Goal: Task Accomplishment & Management: Complete application form

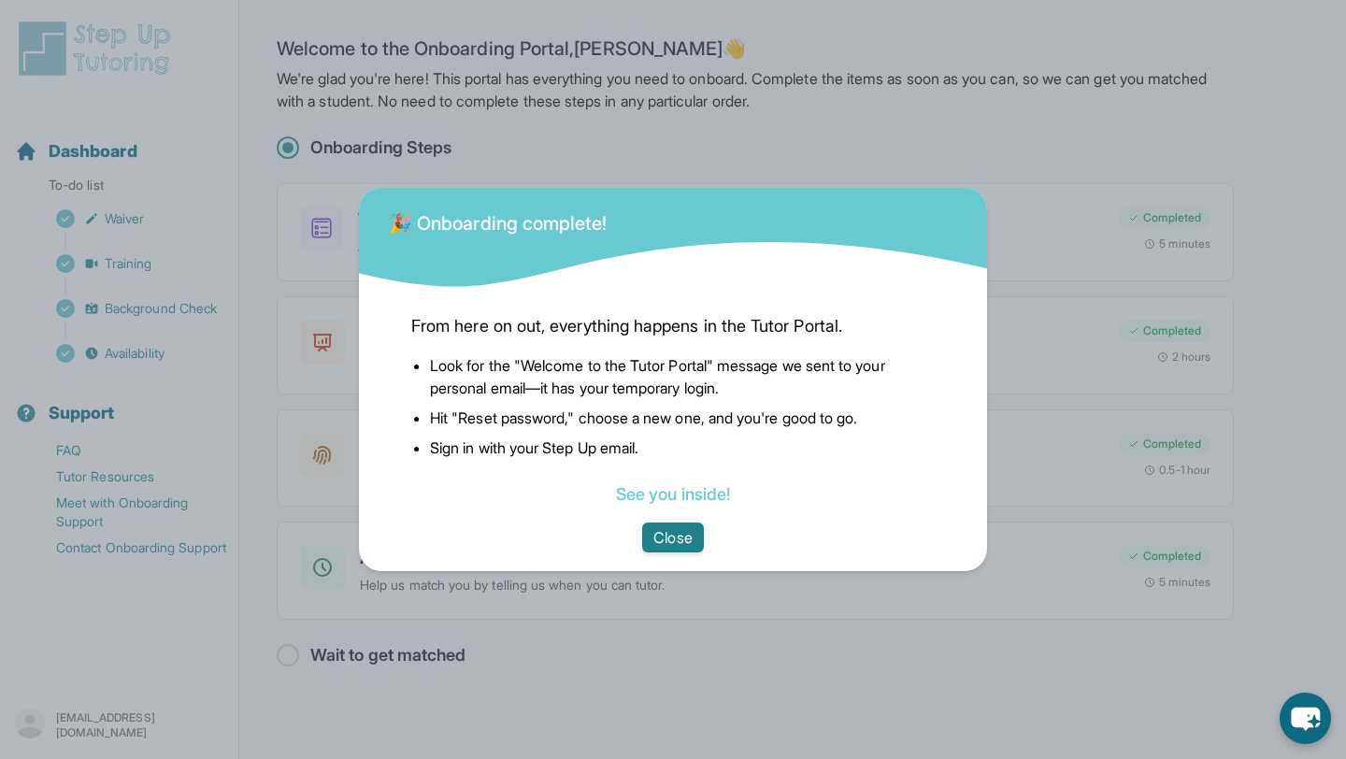
click at [666, 526] on button "Close" at bounding box center [672, 537] width 61 height 30
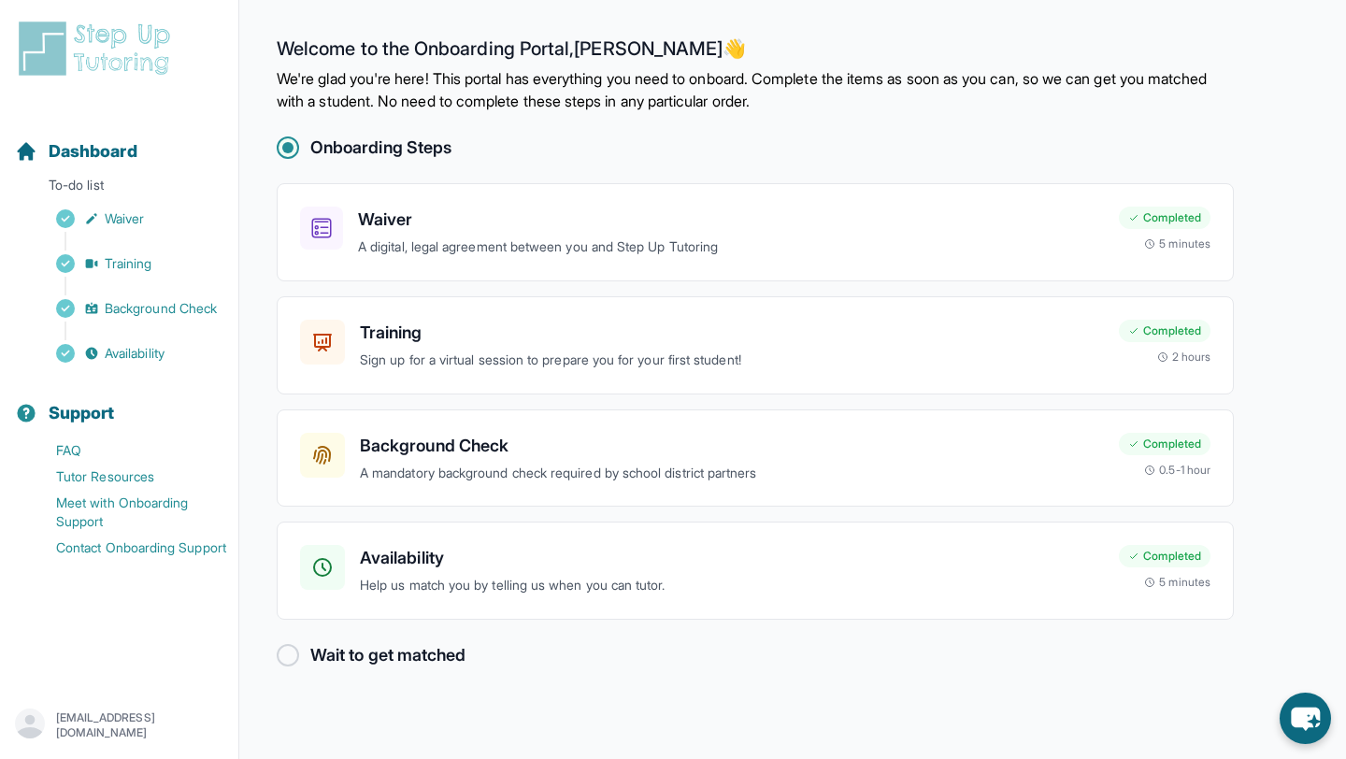
click at [284, 663] on div at bounding box center [288, 655] width 22 height 22
click at [150, 333] on div "Sidebar" at bounding box center [123, 331] width 216 height 19
click at [150, 344] on span "Availability" at bounding box center [135, 353] width 60 height 19
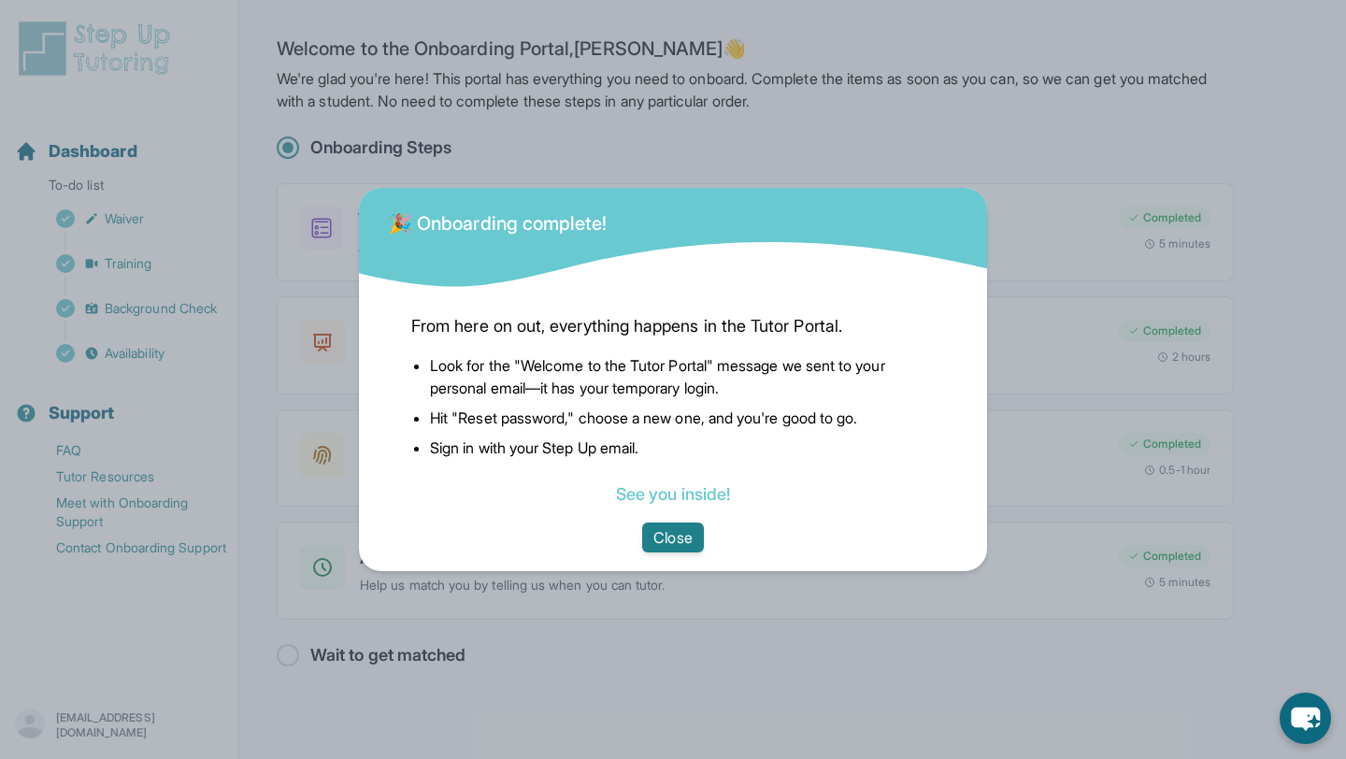
click at [673, 530] on button "Close" at bounding box center [672, 537] width 61 height 30
click at [678, 546] on button "Close" at bounding box center [672, 537] width 61 height 30
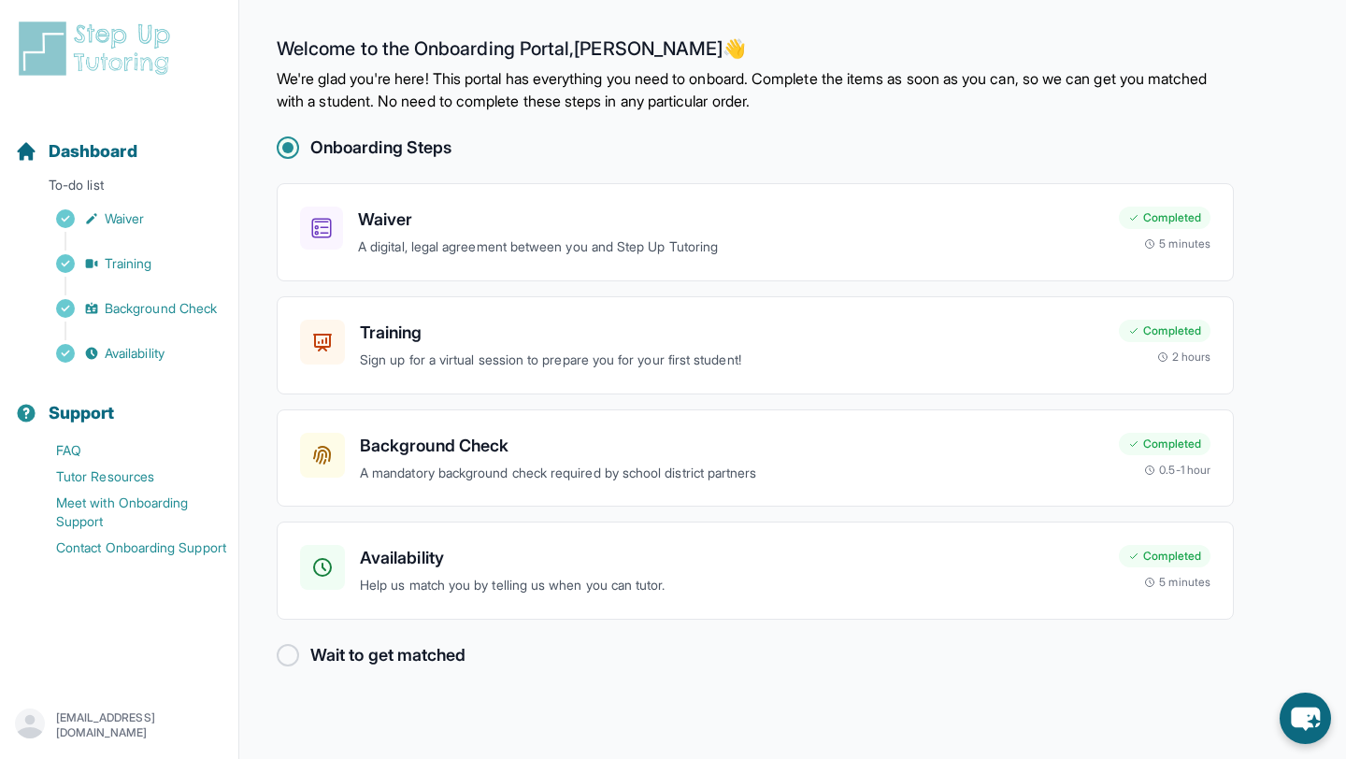
click at [161, 710] on div "[EMAIL_ADDRESS][DOMAIN_NAME]" at bounding box center [119, 725] width 208 height 34
click at [150, 678] on link "Sign Out" at bounding box center [120, 681] width 202 height 34
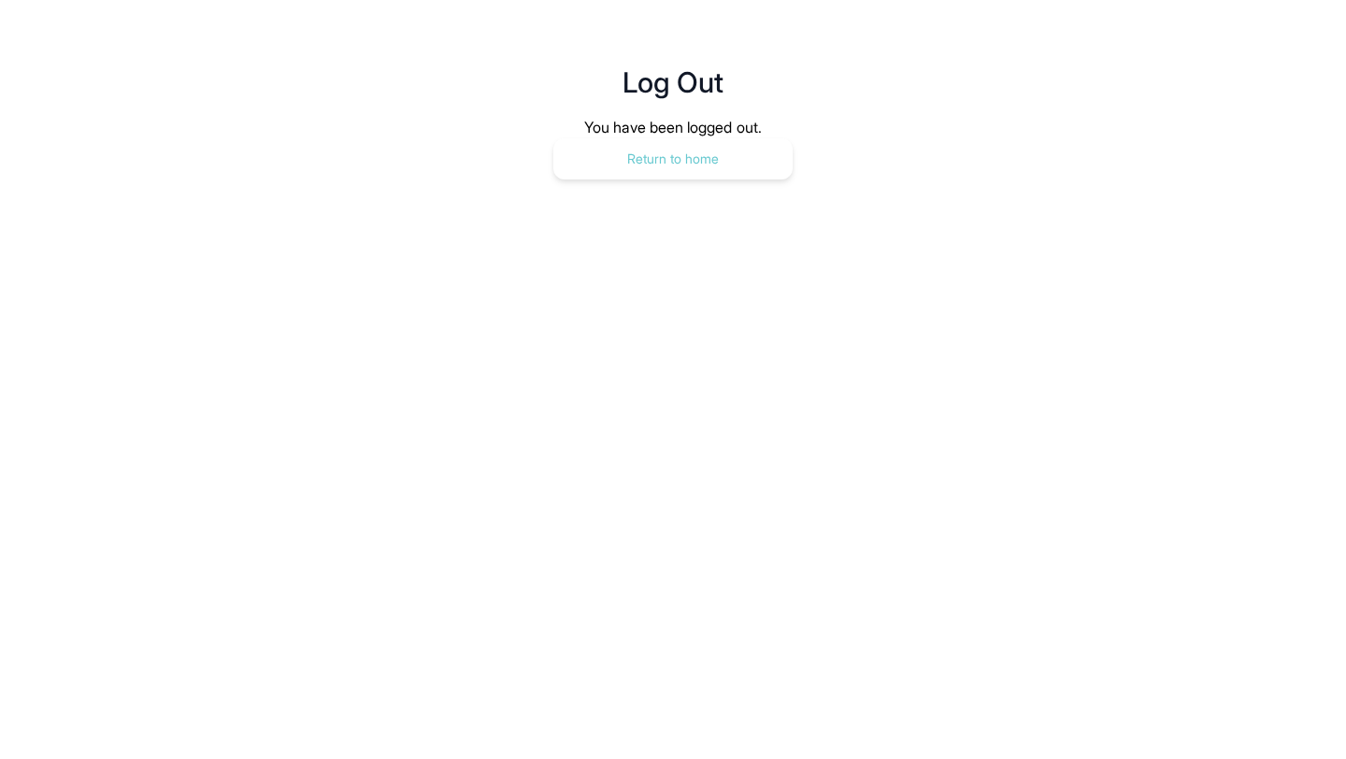
click at [723, 175] on button "Return to home" at bounding box center [672, 158] width 239 height 41
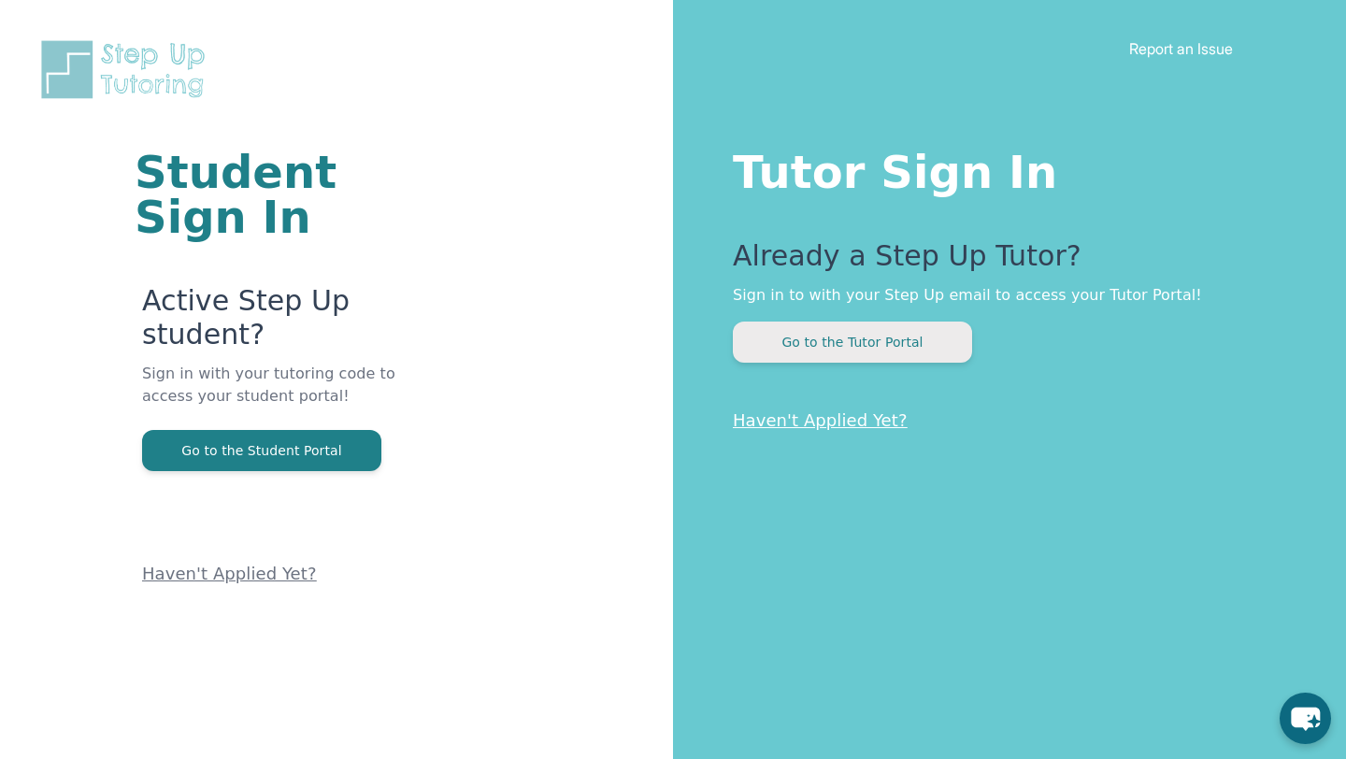
click at [842, 338] on button "Go to the Tutor Portal" at bounding box center [852, 342] width 239 height 41
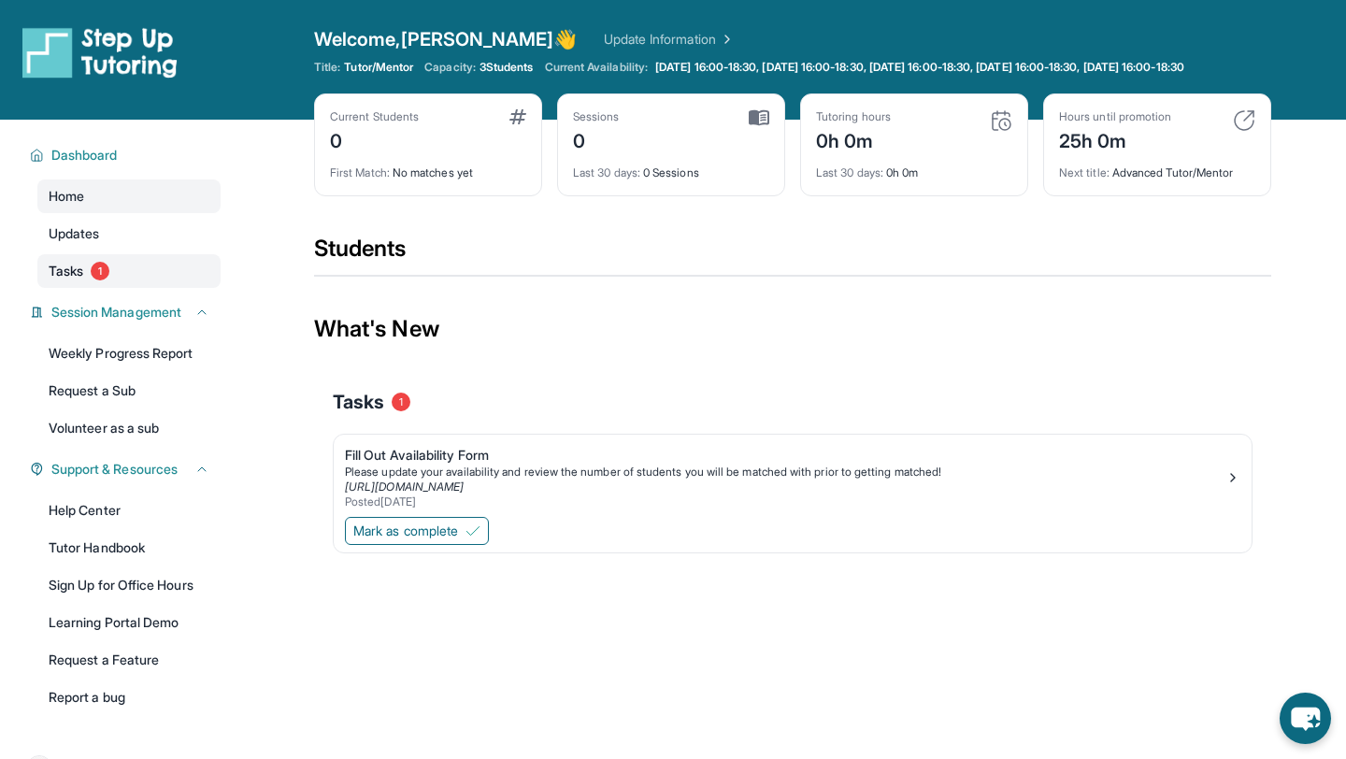
click at [160, 288] on link "Tasks 1" at bounding box center [128, 271] width 183 height 34
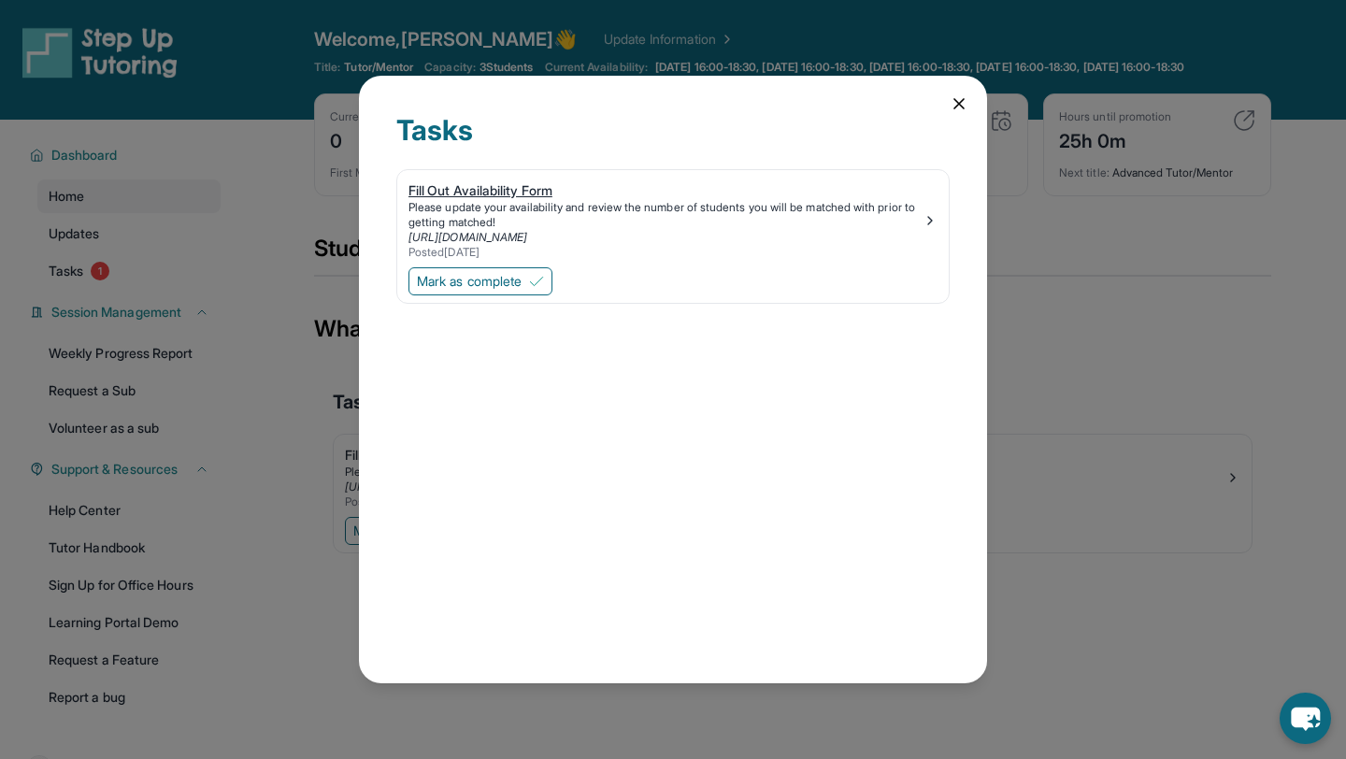
click at [531, 193] on div "Fill Out Availability Form" at bounding box center [665, 190] width 514 height 19
click at [532, 280] on button "Mark as complete" at bounding box center [480, 281] width 144 height 28
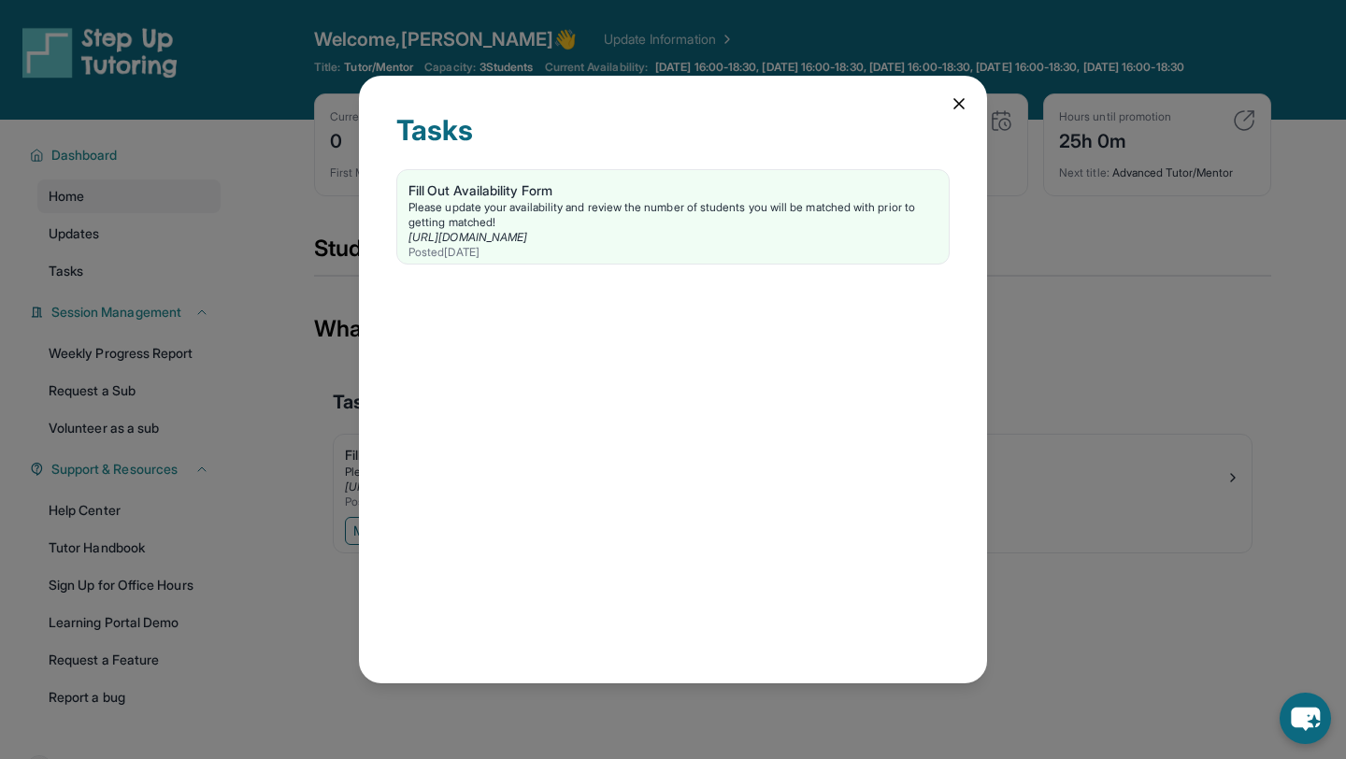
click at [952, 99] on icon at bounding box center [959, 103] width 19 height 19
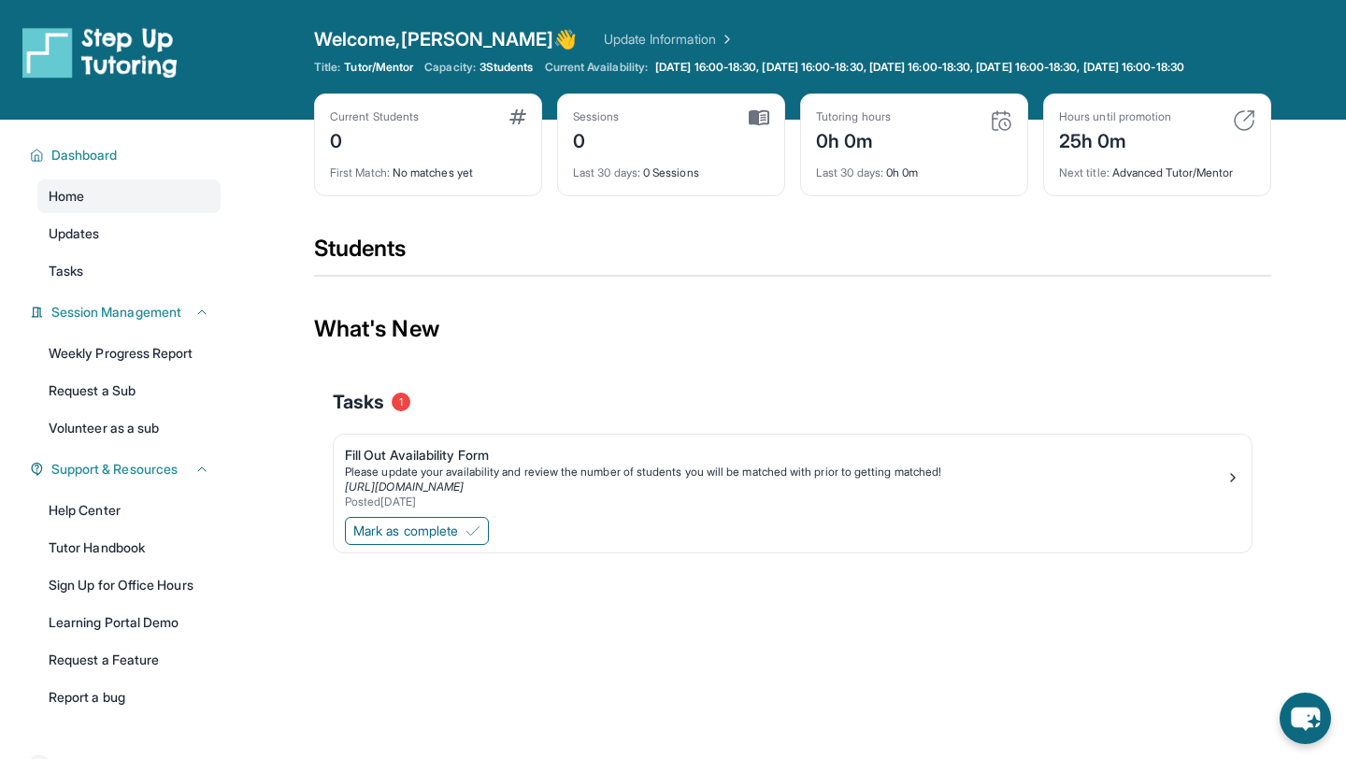
click at [1186, 180] on div "Next title : Advanced Tutor/Mentor" at bounding box center [1157, 167] width 196 height 26
